Goal: Information Seeking & Learning: Learn about a topic

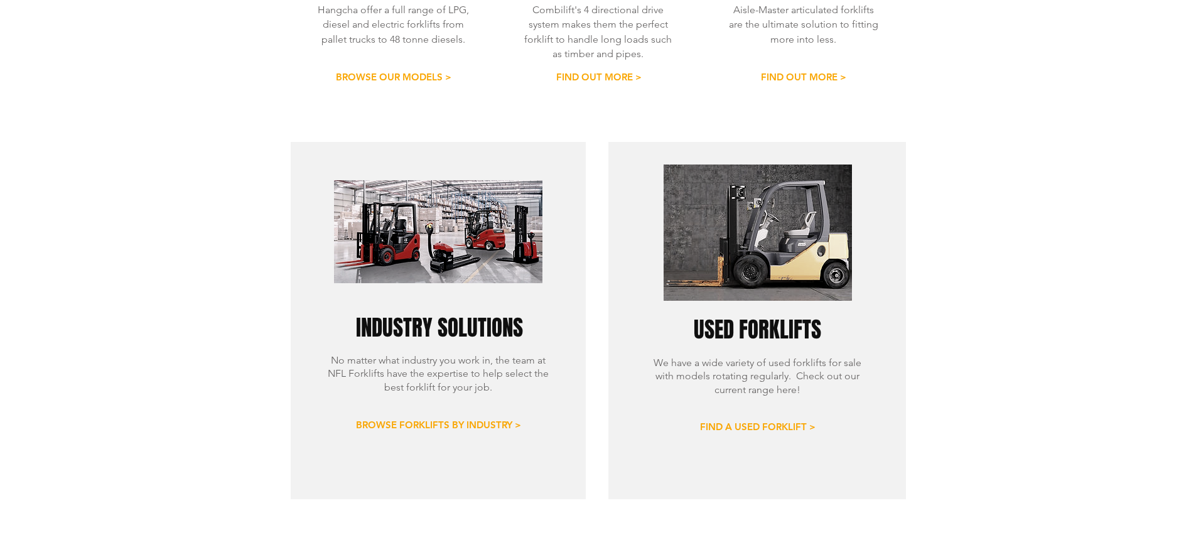
scroll to position [753, 0]
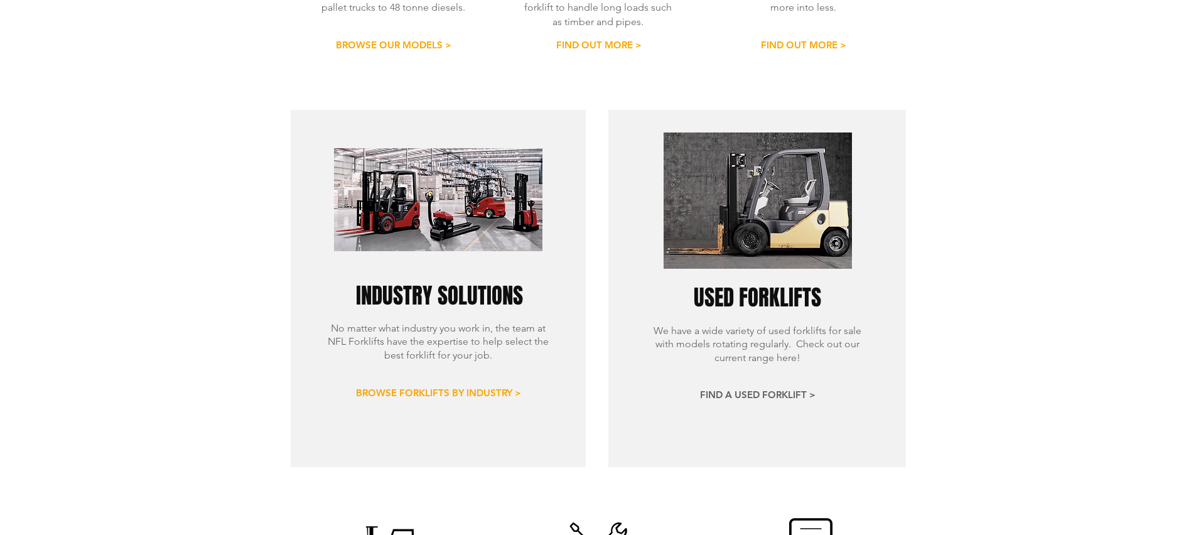
click at [780, 388] on span "FIND A USED FORKLIFT >" at bounding box center [757, 394] width 115 height 13
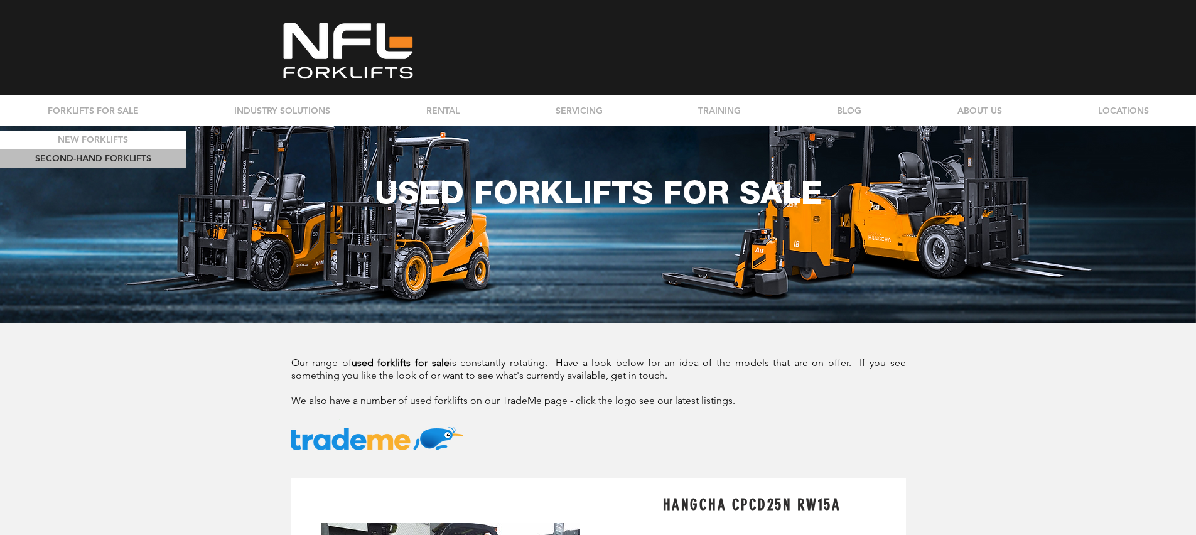
click at [126, 158] on p "SECOND-HAND FORKLIFTS" at bounding box center [93, 158] width 125 height 18
click at [110, 159] on p "SECOND-HAND FORKLIFTS" at bounding box center [93, 158] width 125 height 18
click at [102, 137] on p "NEW FORKLIFTS" at bounding box center [92, 140] width 79 height 18
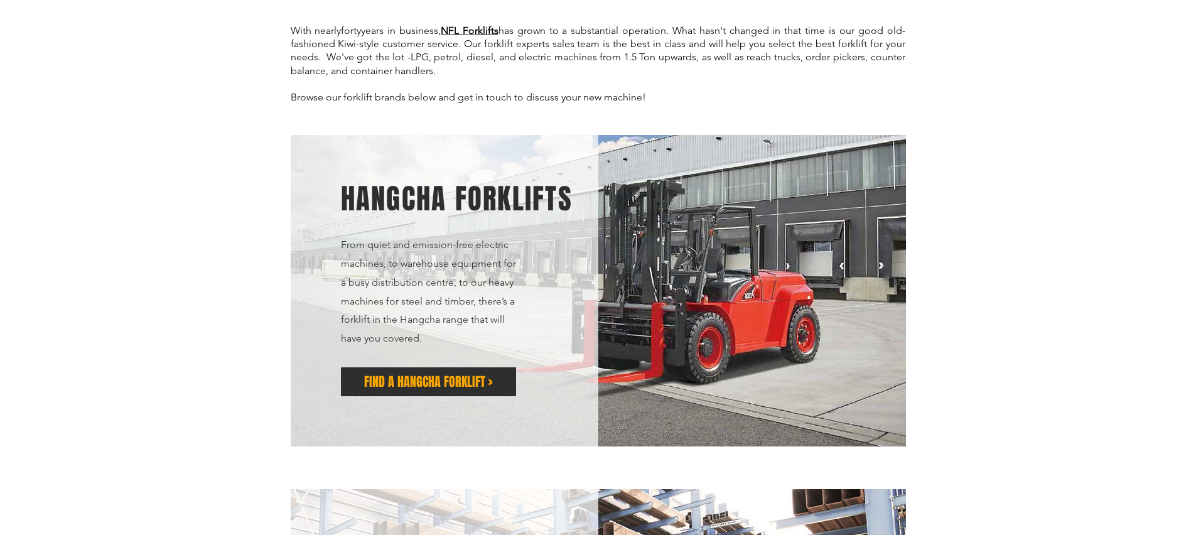
scroll to position [371, 0]
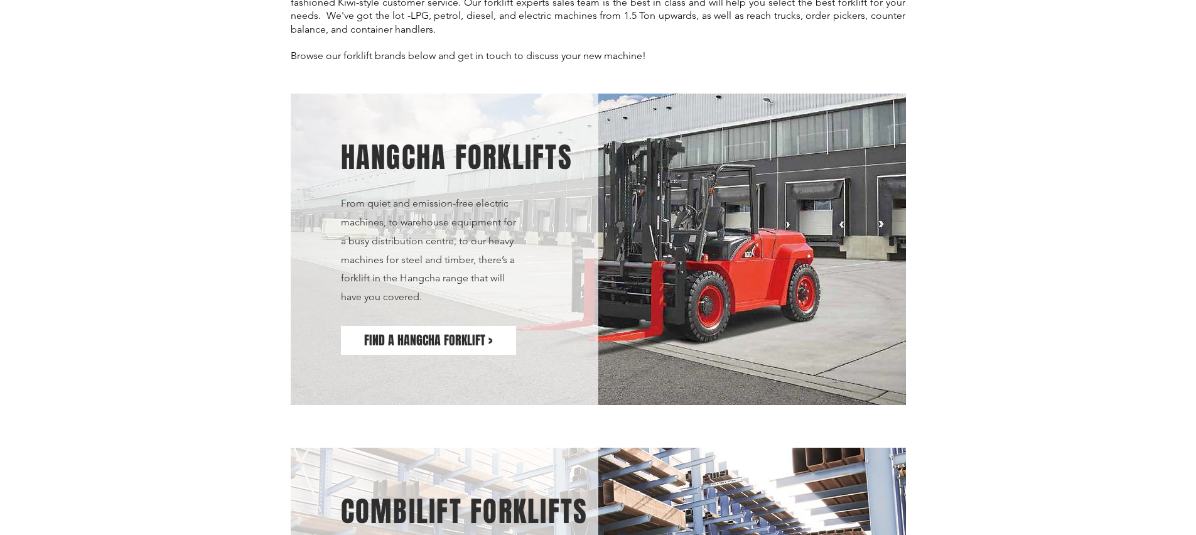
click at [391, 331] on span "FIND A HANGCHA FORKLIFT >" at bounding box center [428, 340] width 128 height 18
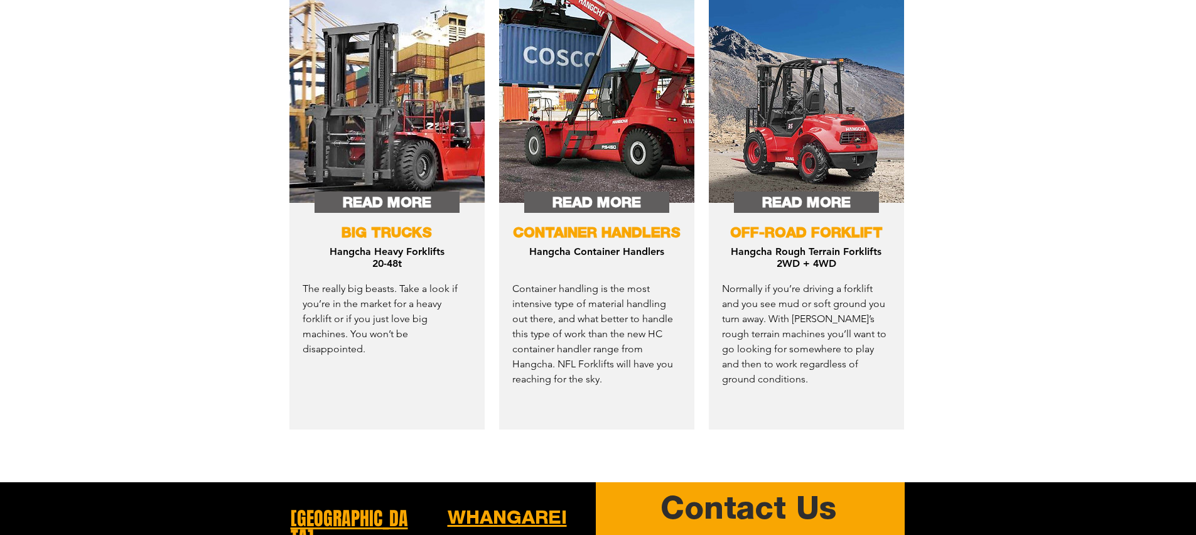
scroll to position [2385, 0]
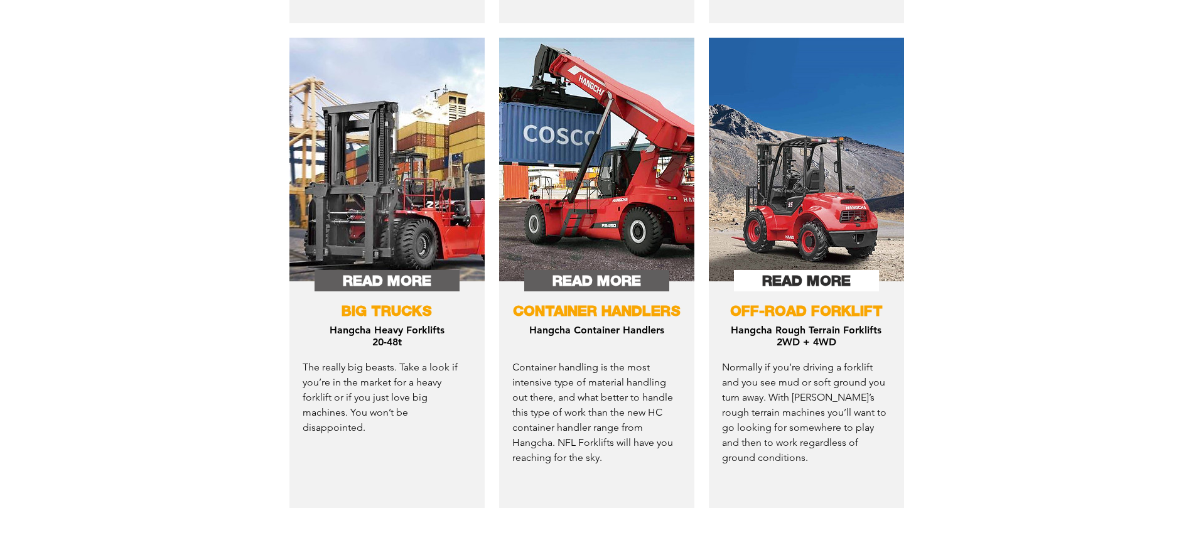
click at [783, 279] on span "READ MORE" at bounding box center [806, 281] width 89 height 20
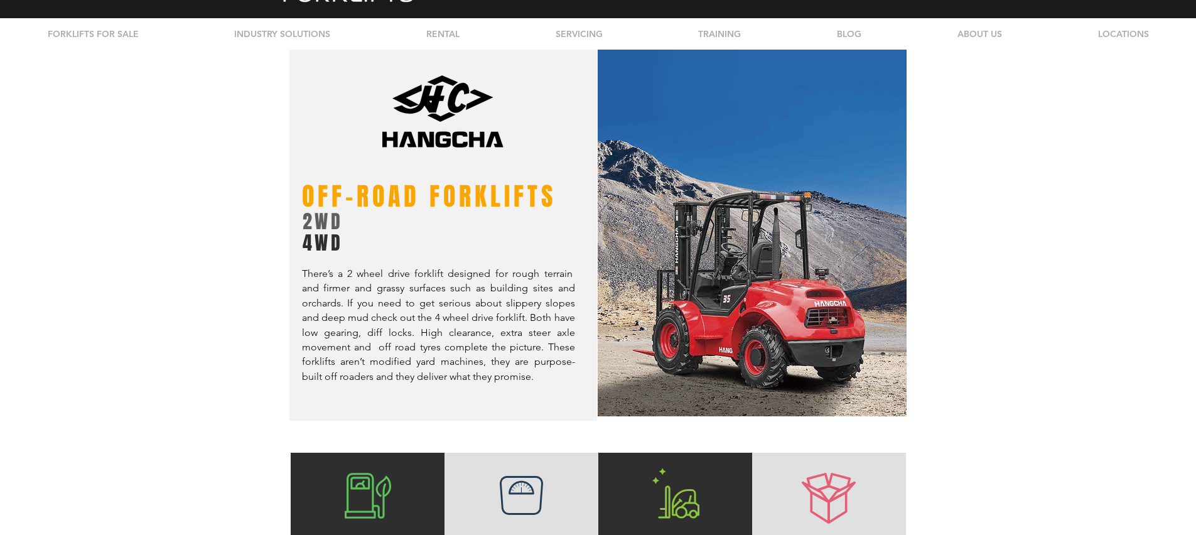
scroll to position [63, 0]
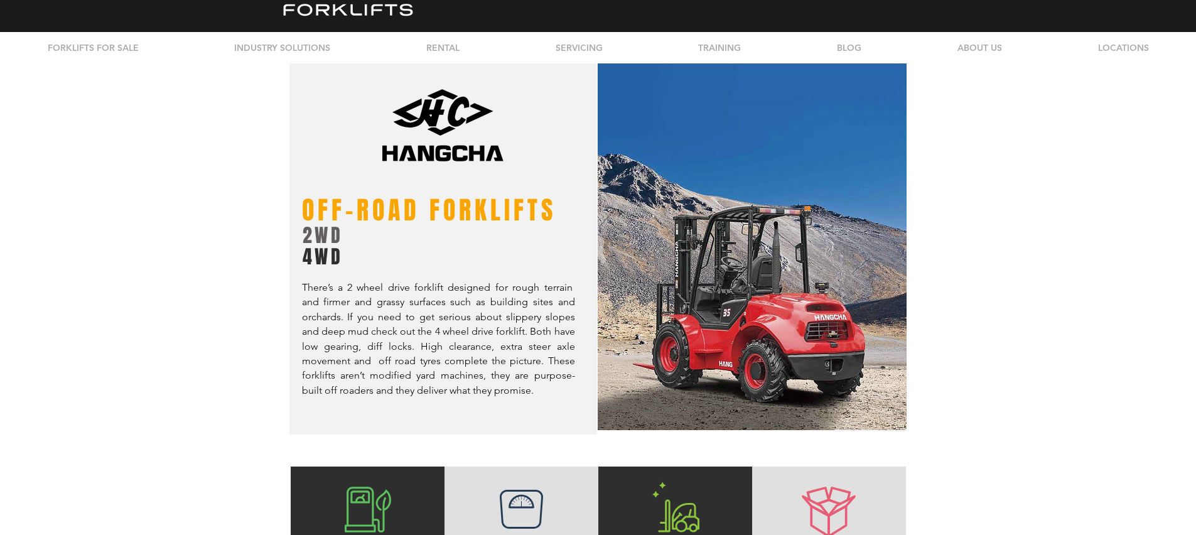
click at [775, 318] on img "main content" at bounding box center [752, 241] width 309 height 377
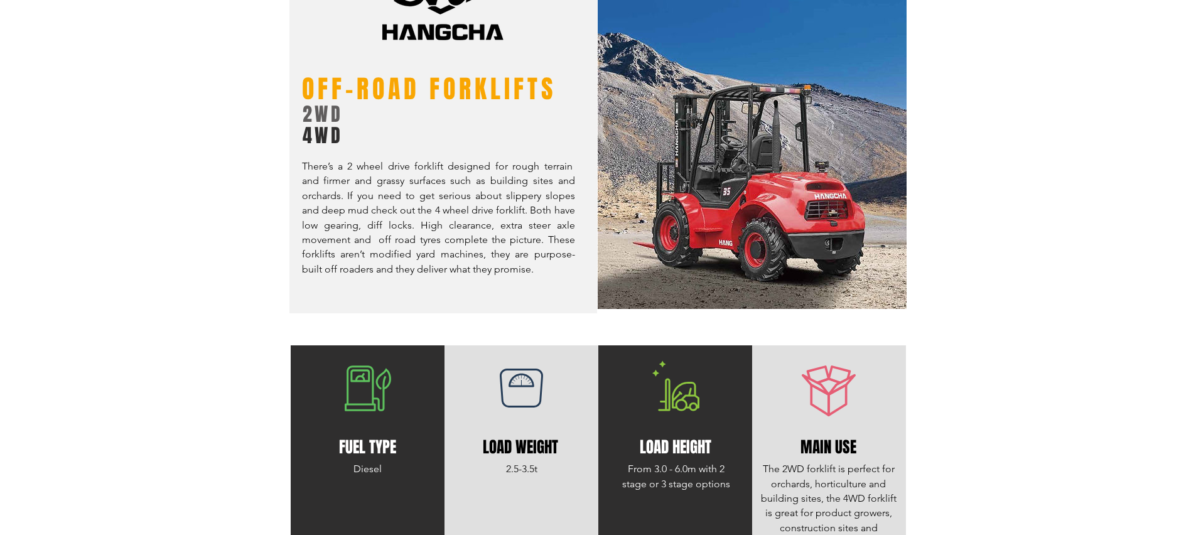
scroll to position [0, 0]
